Goal: Information Seeking & Learning: Check status

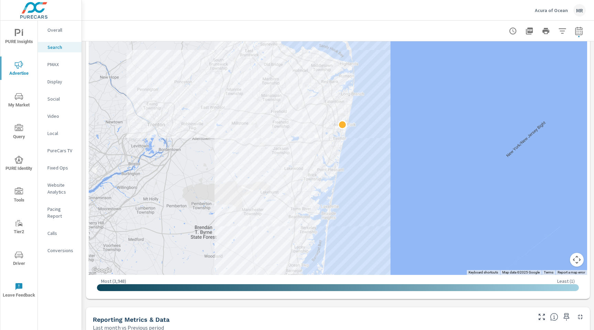
scroll to position [175, 0]
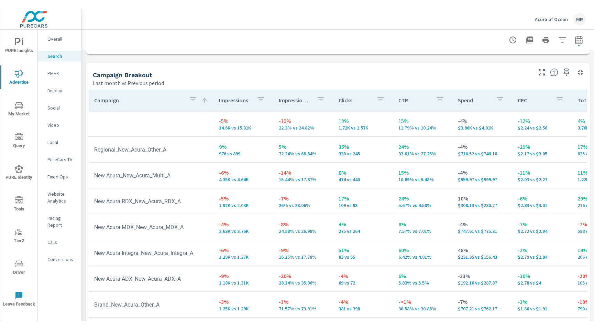
scroll to position [650, 0]
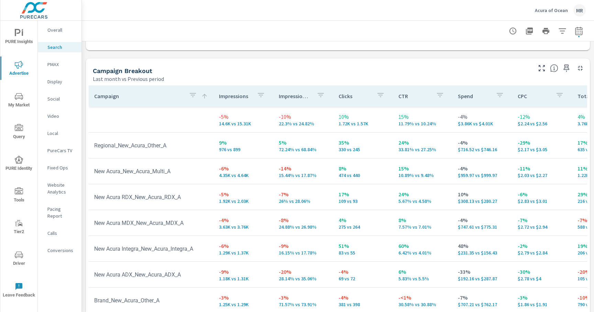
click at [359, 310] on td "-4% 381 vs 398" at bounding box center [363, 300] width 60 height 25
drag, startPoint x: 345, startPoint y: 310, endPoint x: 366, endPoint y: 311, distance: 21.7
click at [366, 311] on td "-4% 381 vs 398" at bounding box center [363, 300] width 60 height 25
drag, startPoint x: 376, startPoint y: 310, endPoint x: 393, endPoint y: 311, distance: 16.9
click at [393, 311] on tr "Brand_New_Acura_Other_A -3% 1.25K vs 1.29K -3% 71.57% vs 73.91% -4% 381 vs 398 …" at bounding box center [540, 300] width 902 height 26
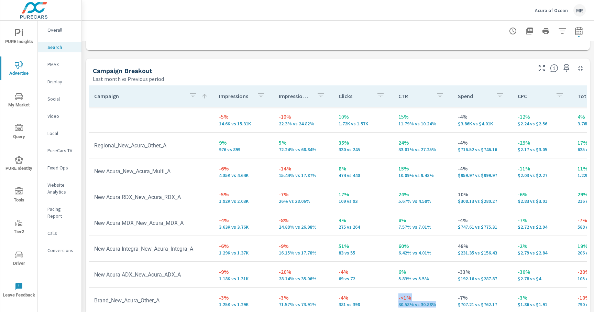
click at [393, 311] on td "-<1% 30.58% vs 30.88%" at bounding box center [423, 300] width 60 height 25
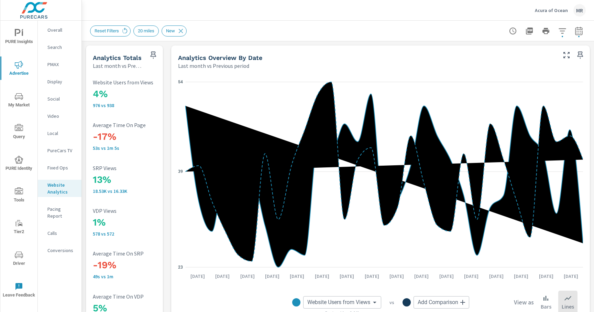
scroll to position [306, 0]
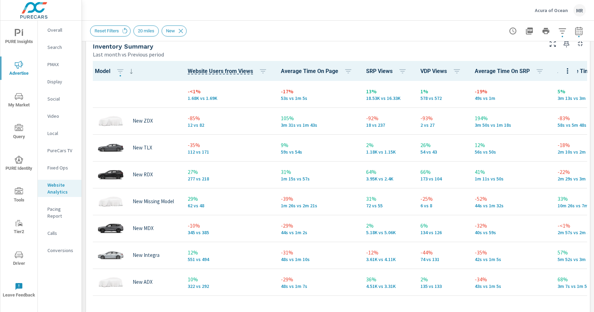
click at [303, 52] on div "Last month vs Previous period" at bounding box center [317, 54] width 449 height 8
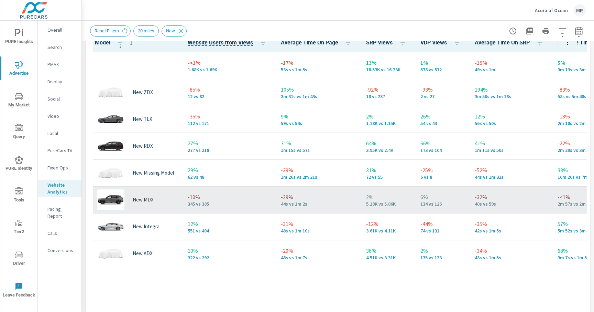
scroll to position [335, 0]
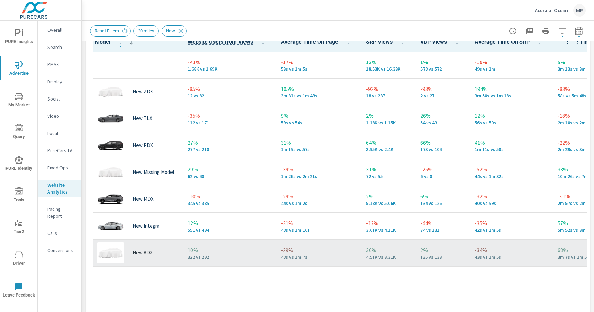
click at [207, 246] on p "10%" at bounding box center [229, 250] width 82 height 8
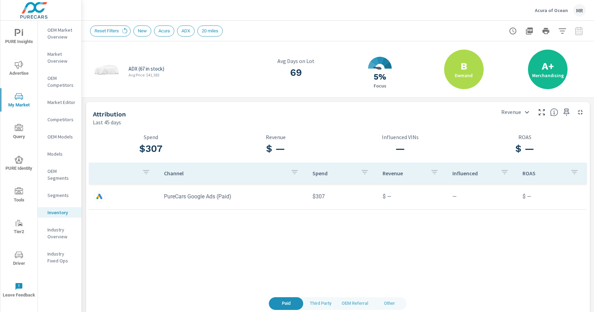
click at [579, 34] on div at bounding box center [546, 31] width 80 height 14
click at [579, 32] on div at bounding box center [546, 31] width 80 height 14
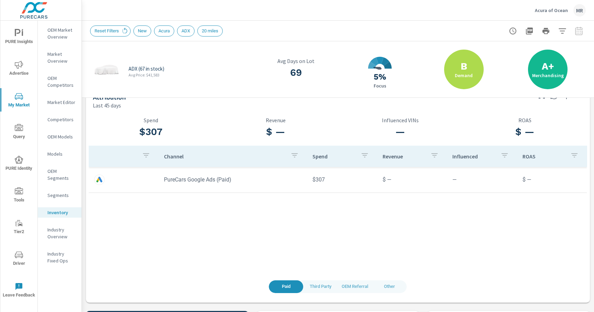
scroll to position [25, 0]
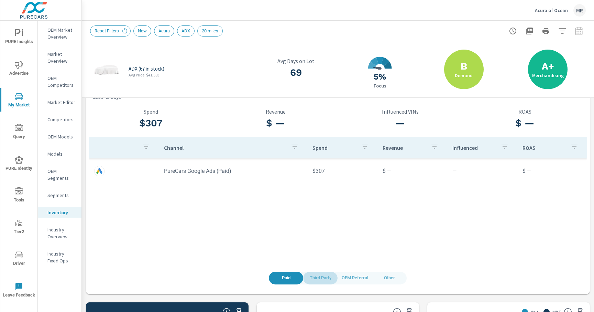
click at [315, 278] on span "Third Party" at bounding box center [321, 278] width 26 height 8
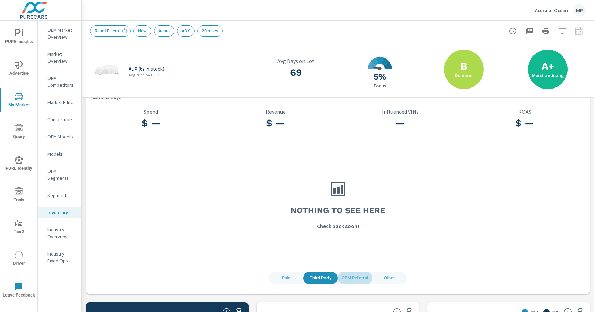
click at [356, 276] on span "OEM Referral" at bounding box center [355, 278] width 26 height 8
drag, startPoint x: 380, startPoint y: 275, endPoint x: 331, endPoint y: 278, distance: 50.0
click at [380, 276] on span "Other" at bounding box center [390, 278] width 26 height 8
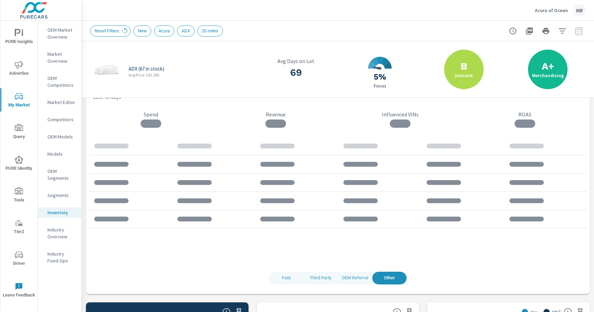
click at [285, 279] on span "Paid" at bounding box center [286, 278] width 26 height 8
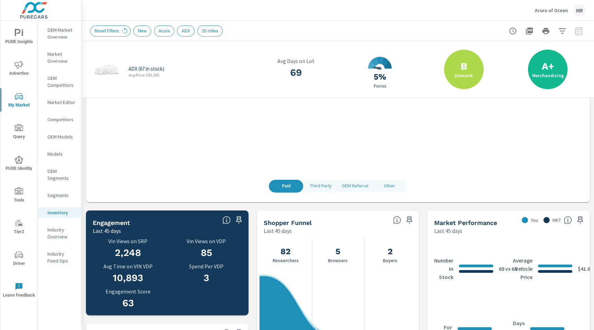
scroll to position [117, 0]
